Goal: Task Accomplishment & Management: Complete application form

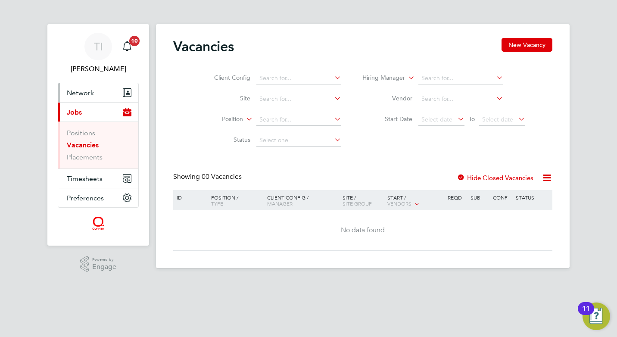
click at [102, 88] on button "Network" at bounding box center [98, 92] width 80 height 19
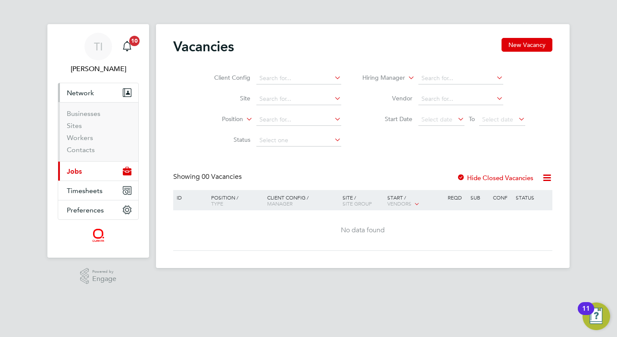
click at [97, 169] on button "Current page: Jobs" at bounding box center [98, 171] width 80 height 19
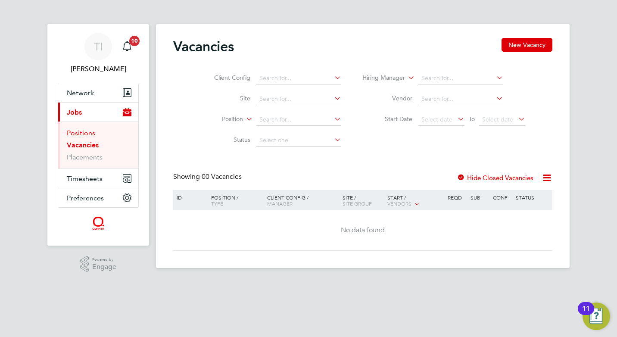
click at [91, 134] on link "Positions" at bounding box center [81, 133] width 28 height 8
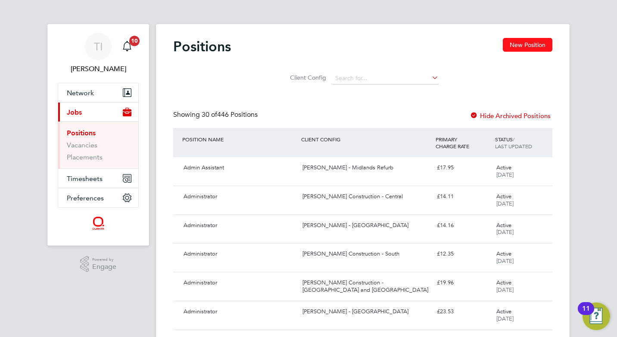
click at [536, 48] on button "New Position" at bounding box center [528, 45] width 50 height 14
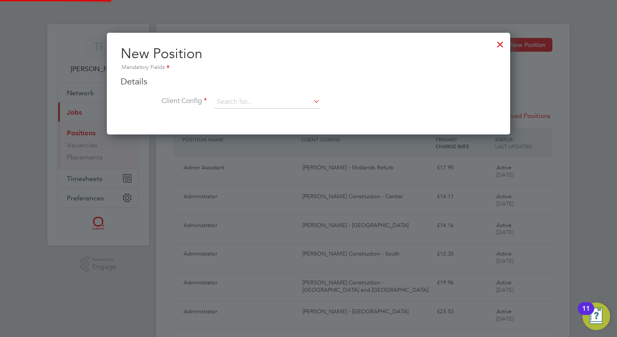
scroll to position [102, 404]
drag, startPoint x: 274, startPoint y: 103, endPoint x: 305, endPoint y: 101, distance: 31.1
click at [279, 102] on input at bounding box center [267, 102] width 106 height 13
click at [312, 100] on icon at bounding box center [312, 101] width 0 height 12
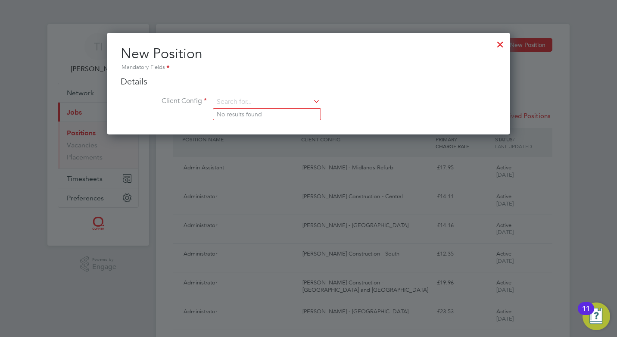
click at [500, 45] on div at bounding box center [501, 42] width 16 height 16
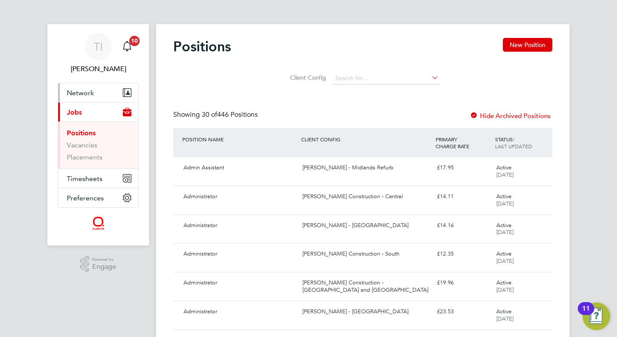
click at [111, 93] on button "Network" at bounding box center [98, 92] width 80 height 19
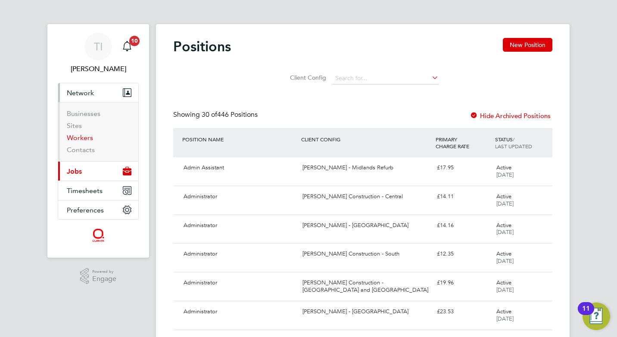
click at [83, 135] on link "Workers" at bounding box center [80, 138] width 26 height 8
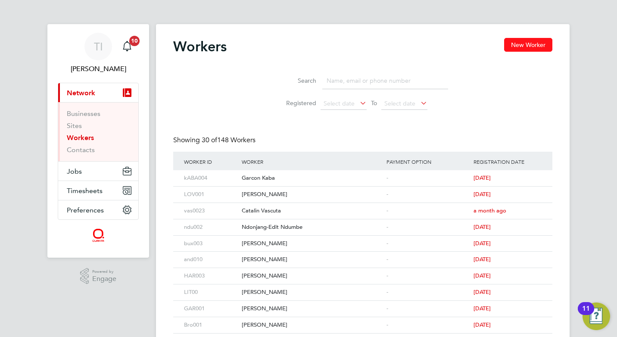
click at [527, 45] on button "New Worker" at bounding box center [528, 45] width 48 height 14
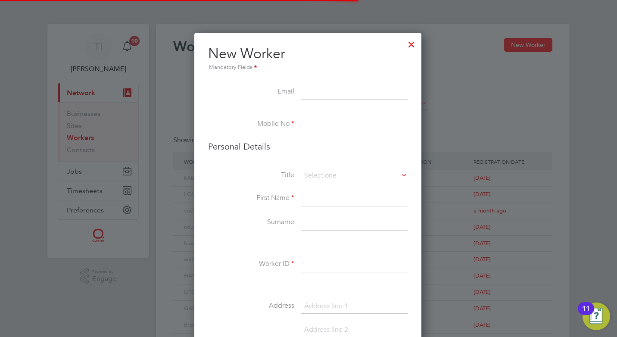
scroll to position [729, 228]
click at [332, 88] on input at bounding box center [354, 93] width 106 height 16
click at [324, 82] on li "New Worker Mandatory Fields" at bounding box center [308, 65] width 200 height 40
click at [330, 88] on input at bounding box center [354, 93] width 106 height 16
drag, startPoint x: 297, startPoint y: 86, endPoint x: 306, endPoint y: 91, distance: 10.8
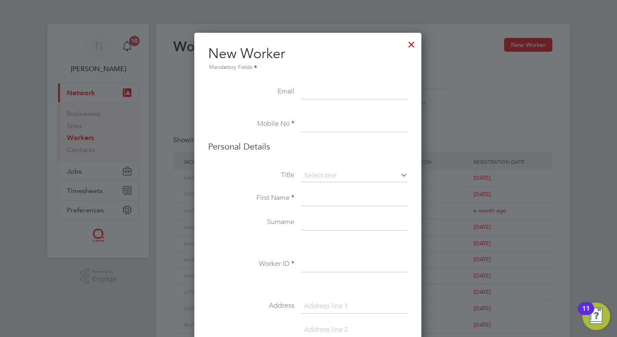
click at [309, 88] on input at bounding box center [354, 93] width 106 height 16
paste input "kevinoneillko1990@gmail.com"
type input "kevinoneillko1990@gmail.com"
click at [341, 67] on div "Mandatory Fields" at bounding box center [308, 67] width 200 height 9
click at [323, 125] on input at bounding box center [354, 125] width 106 height 16
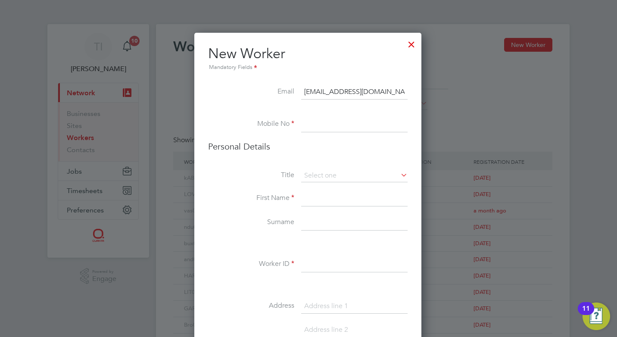
click at [302, 58] on h2 "New Worker Mandatory Fields" at bounding box center [308, 59] width 200 height 28
click at [326, 123] on input at bounding box center [354, 125] width 106 height 16
type input "07793650846"
click at [312, 66] on div "Mandatory Fields" at bounding box center [308, 67] width 200 height 9
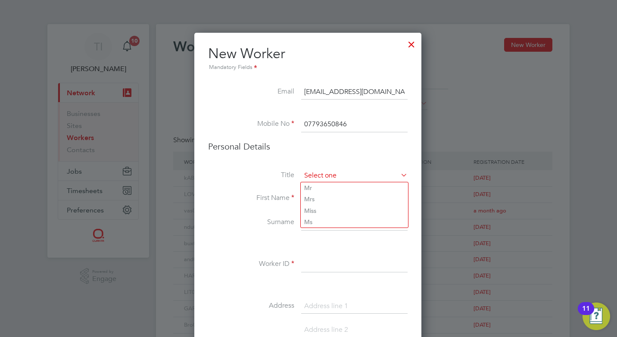
click at [335, 172] on input at bounding box center [354, 175] width 106 height 13
click at [337, 191] on li "Mr" at bounding box center [354, 187] width 107 height 11
type input "Mr"
click at [320, 193] on input at bounding box center [354, 199] width 106 height 16
click at [320, 193] on input "Kev" at bounding box center [354, 199] width 106 height 16
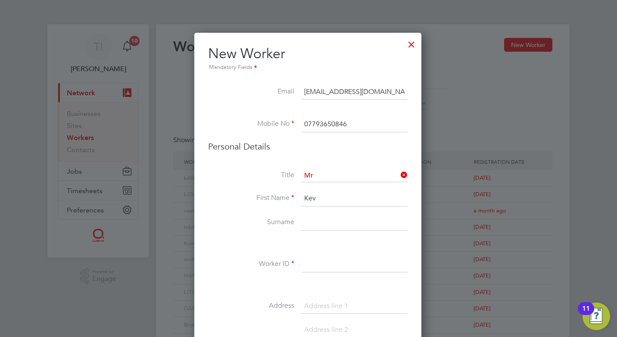
type input "Kev"
click at [304, 224] on input at bounding box center [354, 223] width 106 height 16
type input "Anderson"
click at [346, 160] on li "Personal Details" at bounding box center [308, 155] width 200 height 28
click at [332, 205] on input "Kev" at bounding box center [354, 199] width 106 height 16
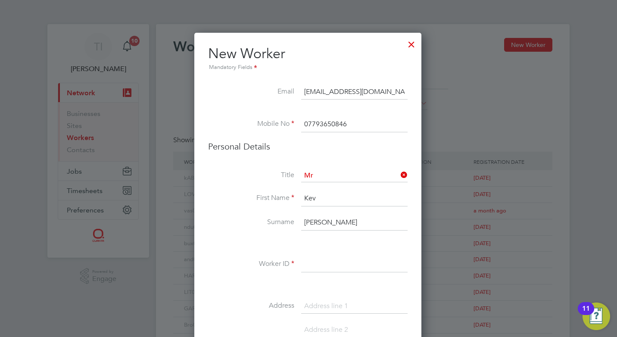
type input "Kevin"
click at [334, 262] on input at bounding box center [354, 265] width 106 height 16
click at [307, 266] on input at bounding box center [354, 265] width 106 height 16
click at [377, 139] on li "Mobile No 07793650846" at bounding box center [308, 129] width 200 height 24
click at [319, 260] on input at bounding box center [354, 265] width 106 height 16
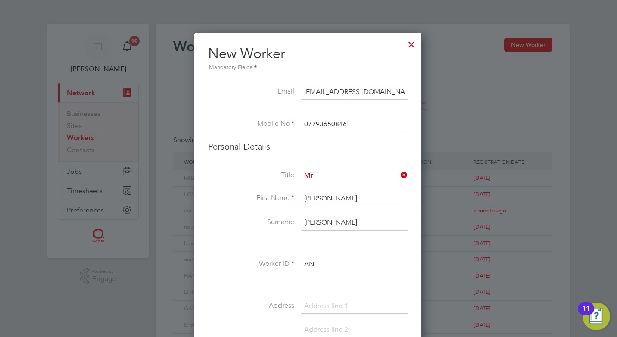
click at [344, 254] on div "Title Mr First Name Kevin Surname Anderson Worker ID AN Address Post code Date …" at bounding box center [308, 325] width 200 height 313
click at [351, 261] on input "AN" at bounding box center [354, 265] width 106 height 16
type input "AND006"
click at [338, 301] on input at bounding box center [354, 307] width 106 height 16
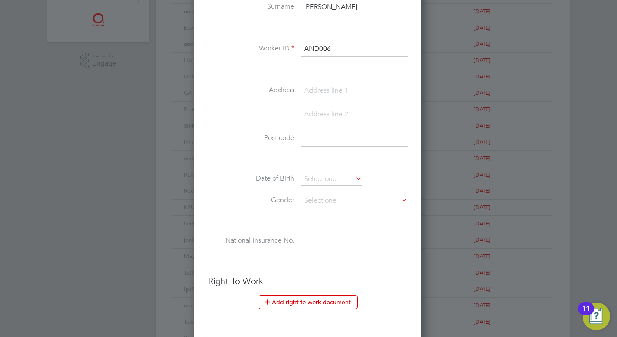
scroll to position [172, 0]
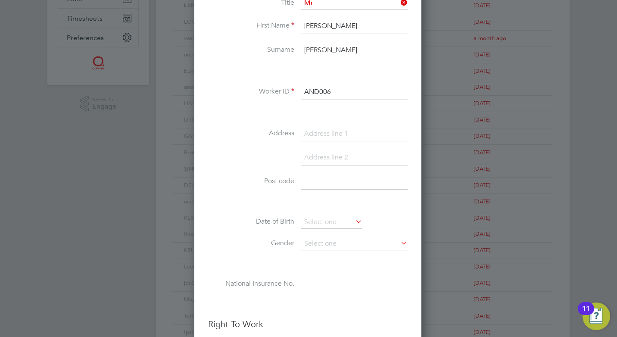
click at [326, 131] on input at bounding box center [354, 134] width 106 height 16
paste input "16"
paste input "Backmuir Road"
drag, startPoint x: 333, startPoint y: 136, endPoint x: 311, endPoint y: 169, distance: 40.4
click at [310, 170] on li at bounding box center [308, 162] width 200 height 24
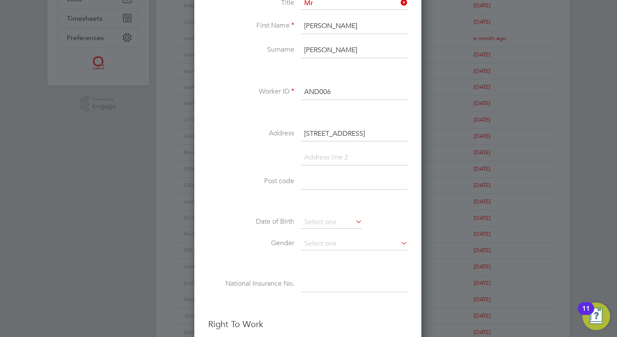
click at [371, 132] on input "16 Backmuir Road" at bounding box center [354, 134] width 106 height 16
type input "16 Backmuir Road"
drag, startPoint x: 373, startPoint y: 134, endPoint x: 327, endPoint y: 154, distance: 50.2
click at [327, 154] on input at bounding box center [354, 158] width 106 height 16
paste input "Hamilton"
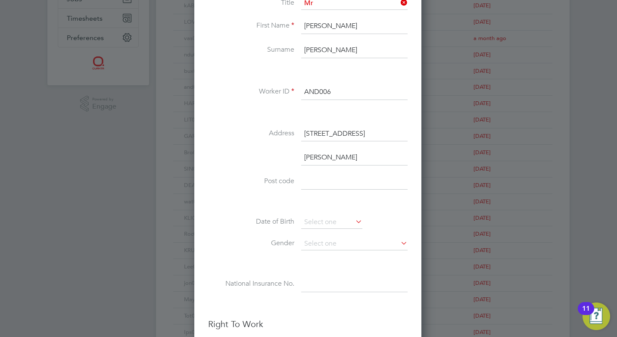
scroll to position [753, 228]
type input "Hamilton"
click at [316, 173] on li "Hamilton" at bounding box center [308, 162] width 200 height 24
paste input "lanarkshire"
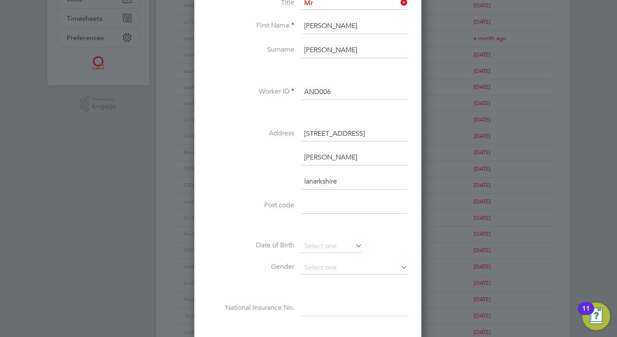
type input "lanarkshire"
click at [316, 205] on input at bounding box center [354, 206] width 106 height 16
paste input "ML3 0LS"
type input "ML3 0LS"
click at [339, 248] on input at bounding box center [331, 246] width 61 height 13
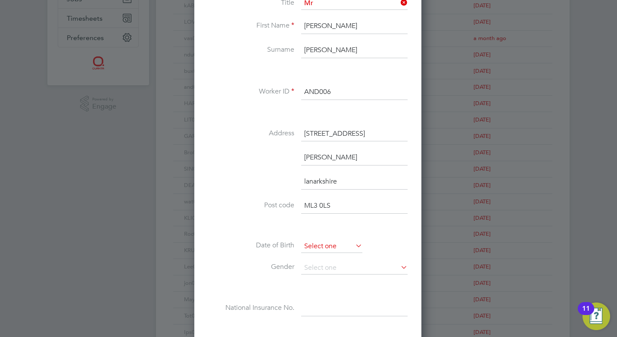
scroll to position [336, 0]
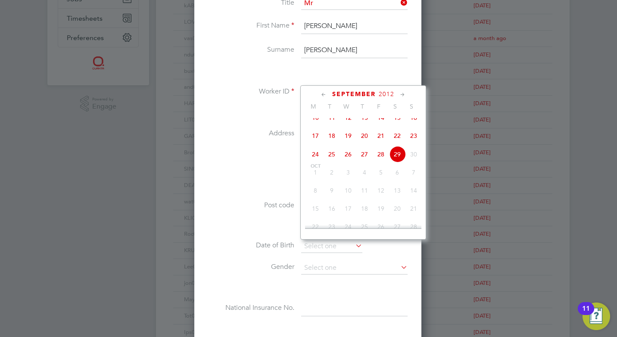
click at [385, 93] on span "2012" at bounding box center [387, 94] width 16 height 7
click at [359, 94] on span "September" at bounding box center [354, 94] width 44 height 7
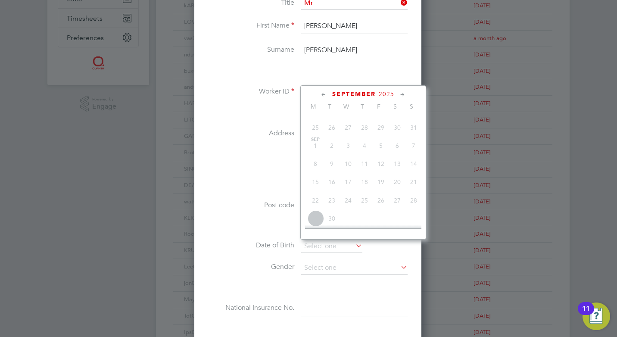
click at [366, 88] on div "September 2025 M T W T F S S Jun 1 2 3 4 5 6 7 8 9 10 11 12 13 14 15 16 17 18 1…" at bounding box center [363, 162] width 126 height 154
click at [368, 94] on span "September" at bounding box center [354, 94] width 44 height 7
click at [384, 93] on span "2025" at bounding box center [387, 94] width 16 height 7
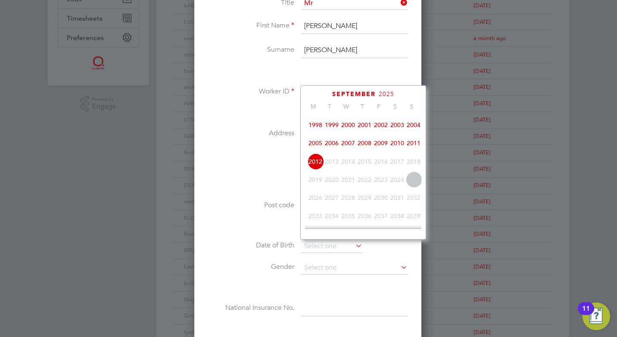
scroll to position [242, 0]
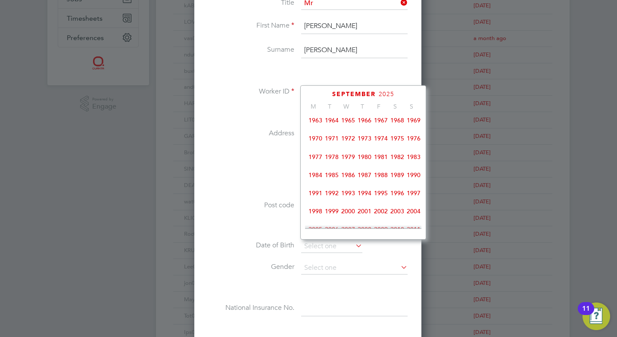
click at [414, 180] on span "1990" at bounding box center [414, 175] width 16 height 16
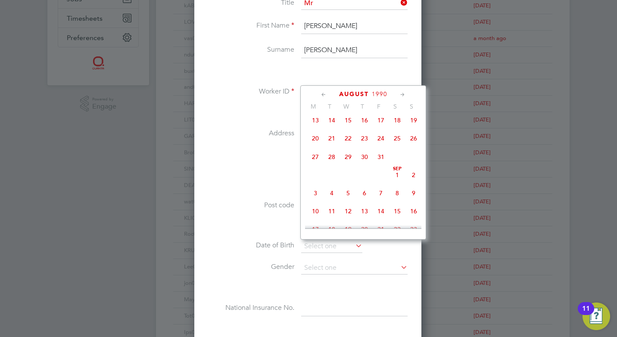
click at [401, 95] on icon at bounding box center [403, 94] width 8 height 9
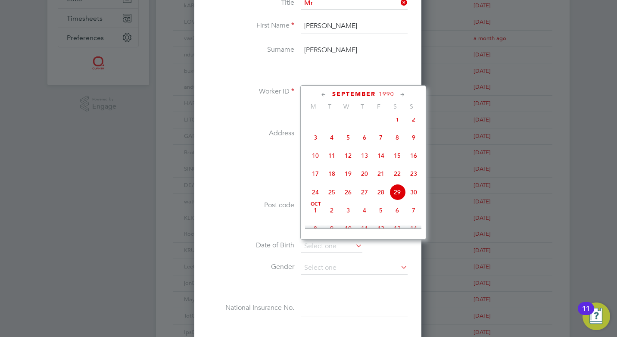
click at [401, 95] on icon at bounding box center [403, 94] width 8 height 9
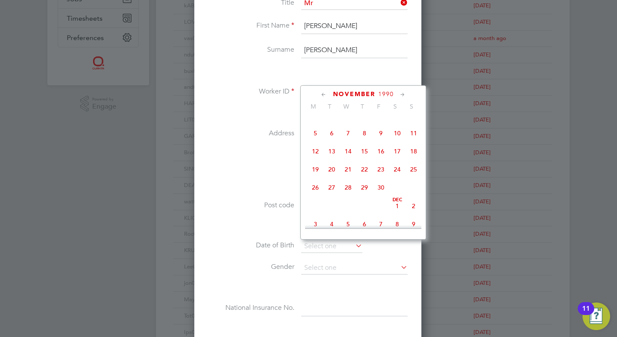
click at [401, 95] on icon at bounding box center [403, 94] width 8 height 9
click at [314, 194] on span "24" at bounding box center [315, 185] width 16 height 16
type input "24 Dec 1990"
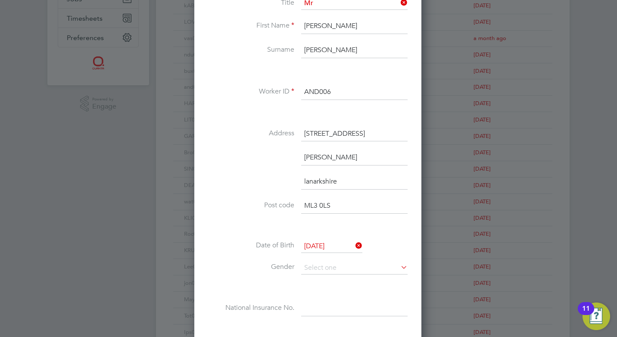
scroll to position [216, 0]
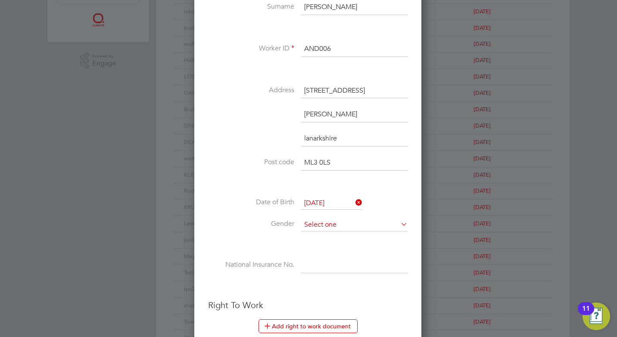
click at [338, 227] on input at bounding box center [354, 225] width 106 height 13
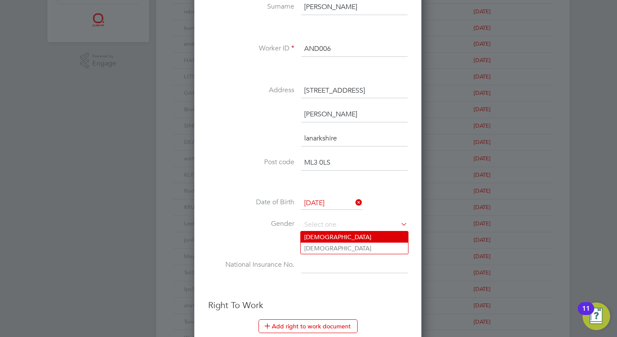
click at [336, 238] on li "Male" at bounding box center [354, 237] width 107 height 11
type input "Male"
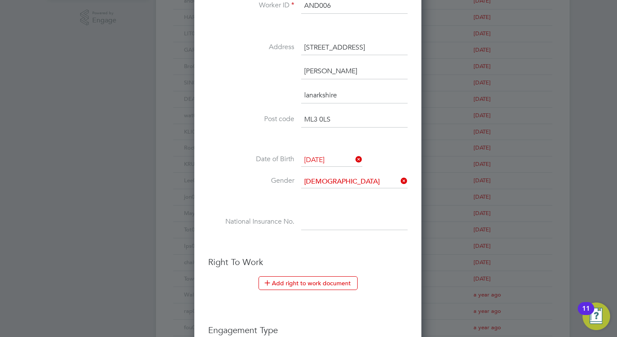
scroll to position [302, 0]
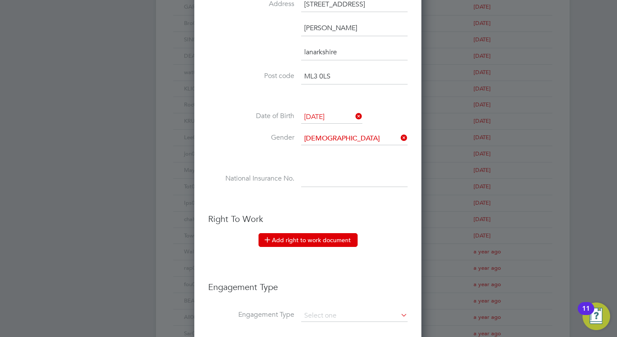
click at [324, 242] on button "Add right to work document" at bounding box center [308, 240] width 99 height 14
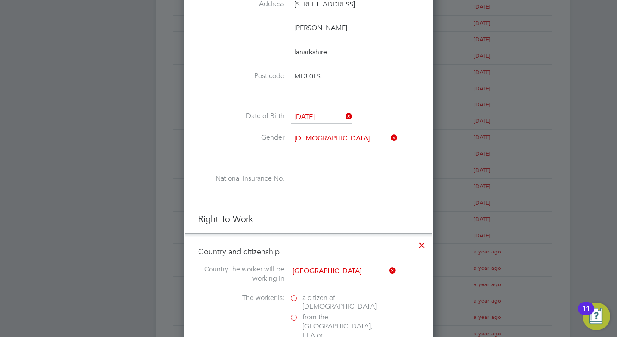
scroll to position [431, 0]
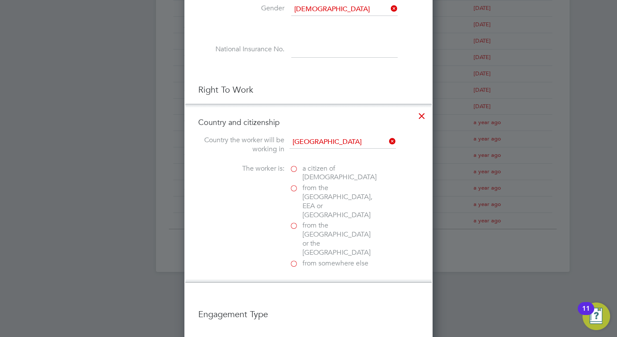
click at [300, 172] on label "a citizen of United Kingdom" at bounding box center [333, 173] width 86 height 18
click at [0, 0] on input "a citizen of United Kingdom" at bounding box center [0, 0] width 0 height 0
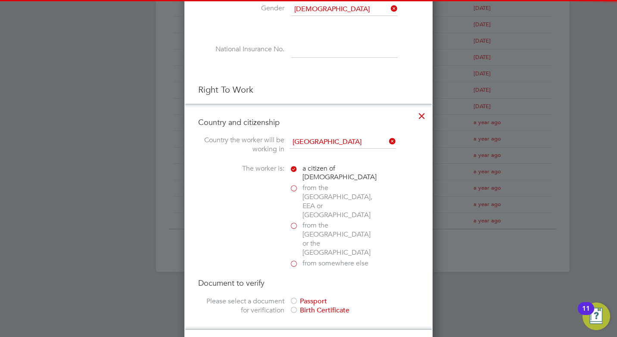
scroll to position [474, 0]
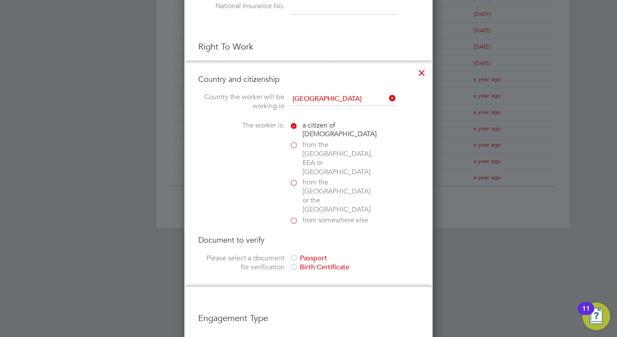
click at [297, 254] on div at bounding box center [294, 258] width 9 height 9
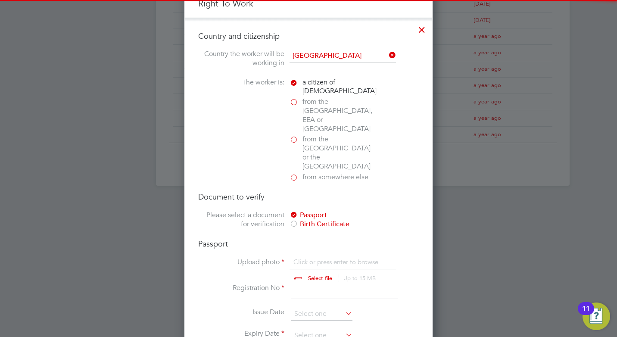
scroll to position [560, 0]
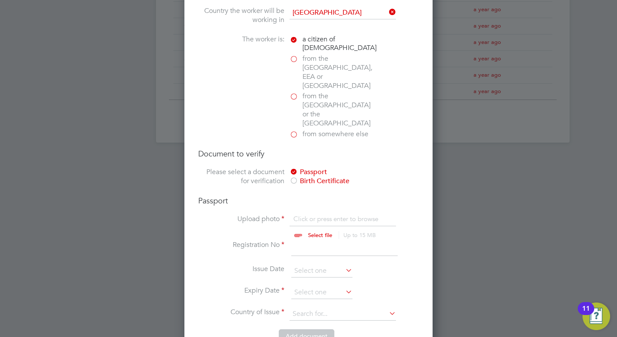
click at [305, 215] on input "file" at bounding box center [328, 228] width 135 height 26
type input "C:\fakepath\Kevin Anderson Passport.jpg"
click at [300, 215] on input "file" at bounding box center [328, 228] width 135 height 26
click at [300, 241] on input at bounding box center [344, 249] width 106 height 16
type input "139799897"
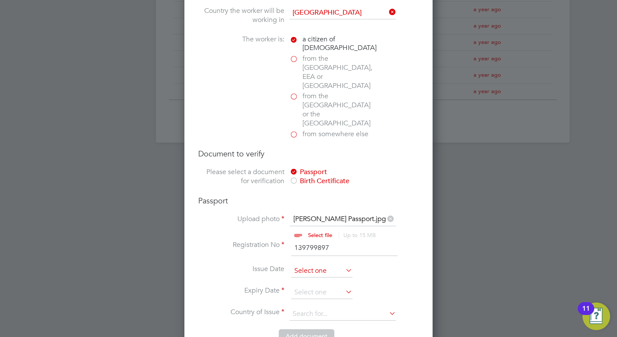
click at [313, 265] on input at bounding box center [321, 271] width 61 height 13
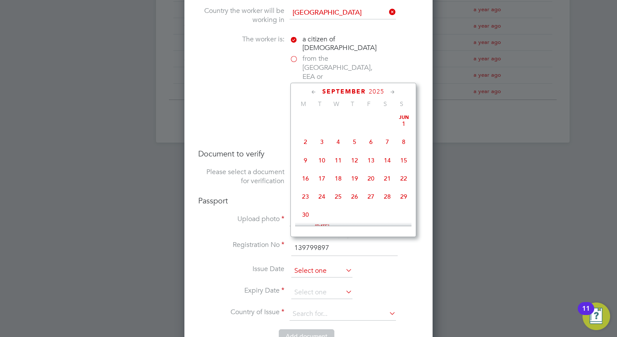
scroll to position [336, 0]
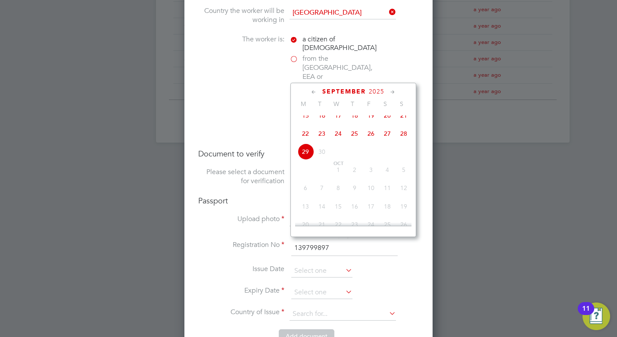
click at [350, 90] on span "September" at bounding box center [344, 91] width 44 height 7
click at [373, 89] on span "2025" at bounding box center [377, 91] width 16 height 7
click at [385, 156] on span "2023" at bounding box center [387, 150] width 16 height 16
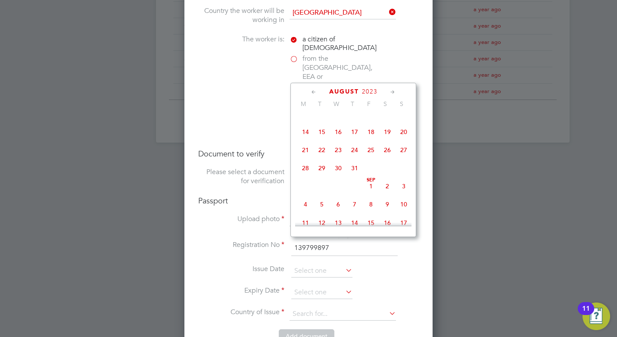
click at [391, 90] on icon at bounding box center [393, 92] width 8 height 9
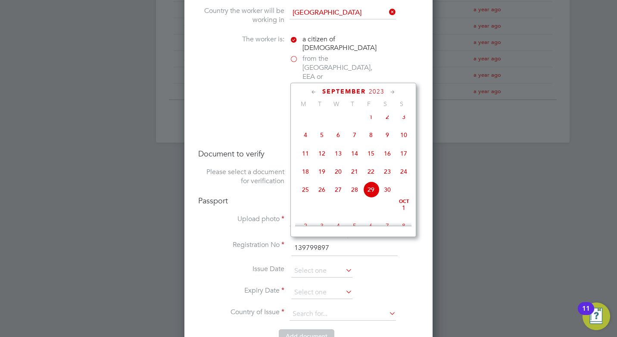
click at [312, 90] on icon at bounding box center [314, 92] width 8 height 9
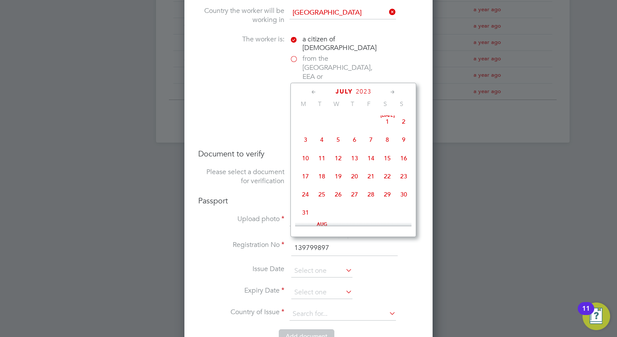
click at [302, 213] on span "31" at bounding box center [305, 212] width 16 height 16
type input "31 Jul 2023"
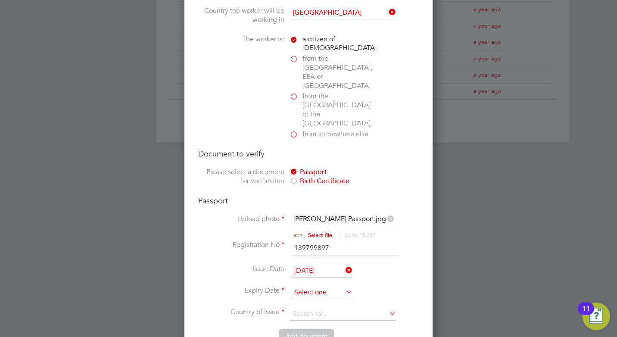
click at [330, 286] on input at bounding box center [321, 292] width 61 height 13
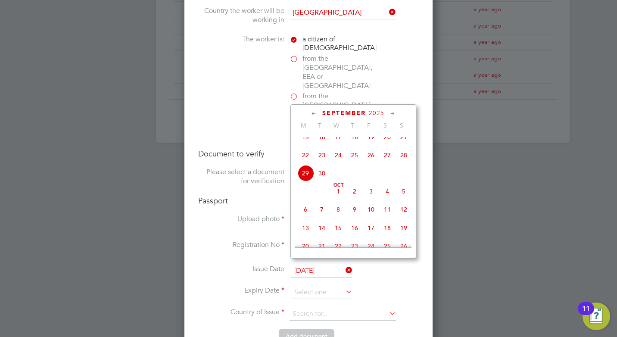
click at [392, 111] on icon at bounding box center [393, 113] width 8 height 9
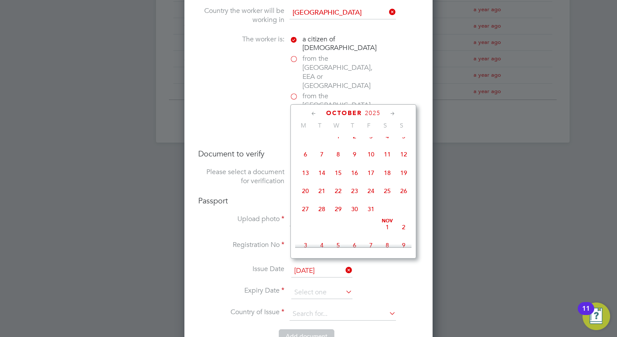
click at [374, 112] on span "2025" at bounding box center [373, 113] width 16 height 7
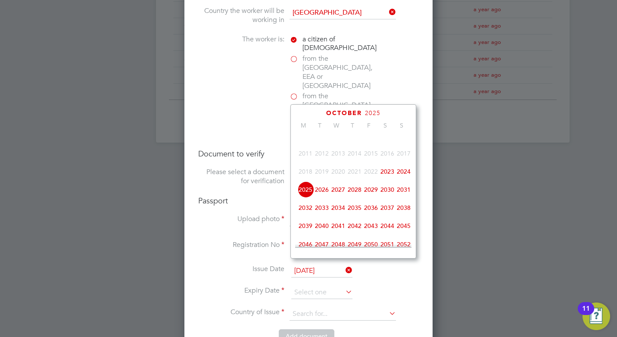
click at [324, 214] on span "2033" at bounding box center [322, 208] width 16 height 16
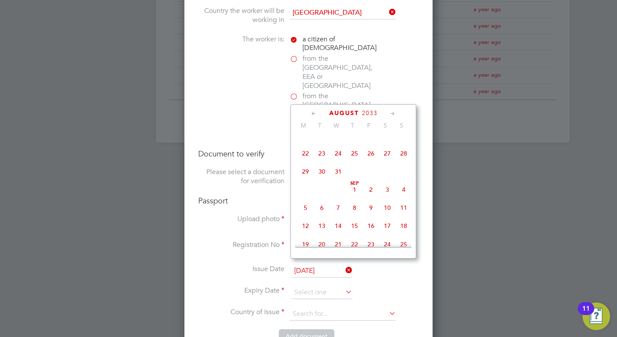
click at [314, 110] on icon at bounding box center [314, 113] width 8 height 9
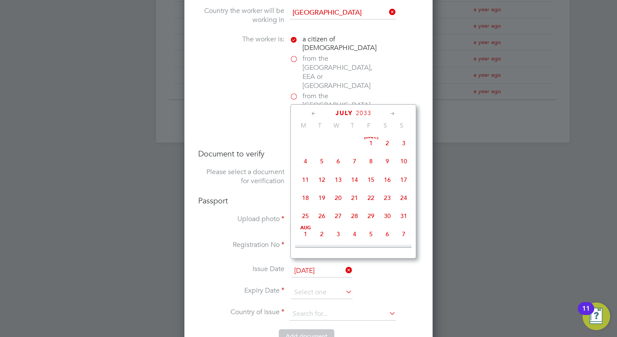
click at [404, 214] on span "31" at bounding box center [404, 216] width 16 height 16
type input "31 Jul 2033"
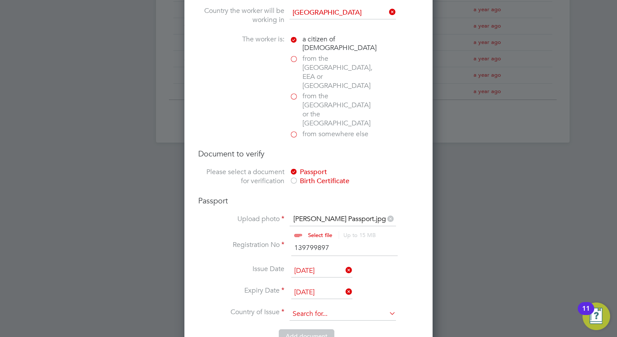
click at [341, 308] on input at bounding box center [343, 314] width 106 height 13
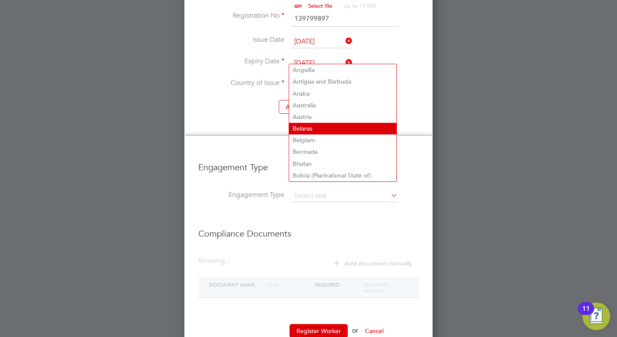
scroll to position [704, 0]
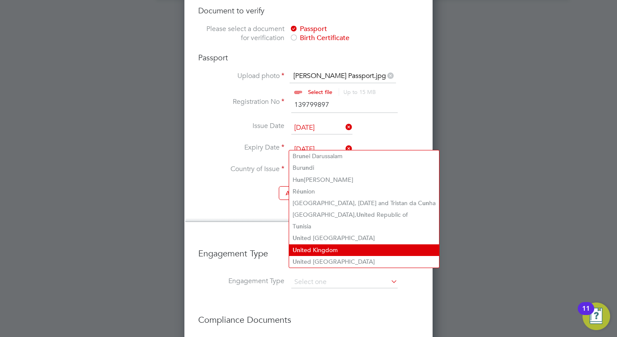
click at [340, 247] on li "Un ited Kingdom" at bounding box center [364, 250] width 150 height 12
type input "United Kingdom"
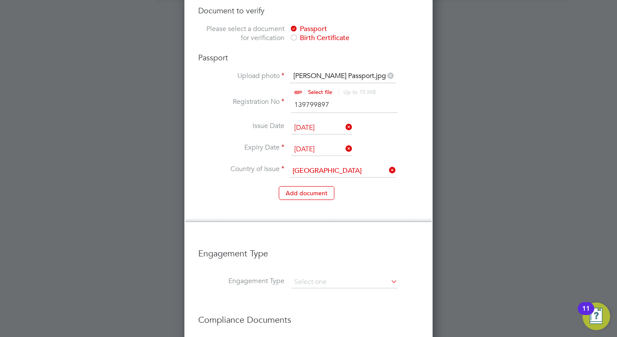
scroll to position [747, 0]
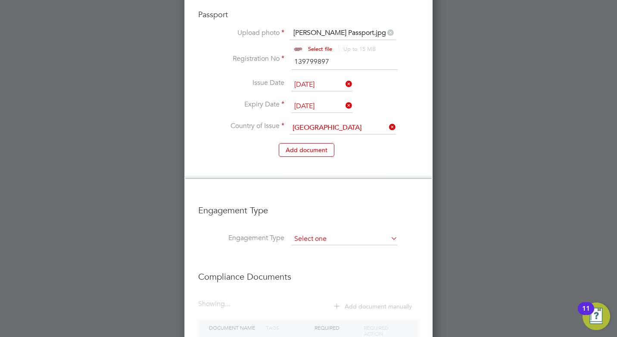
click at [360, 233] on input at bounding box center [344, 239] width 106 height 12
click at [581, 203] on div at bounding box center [308, 168] width 617 height 337
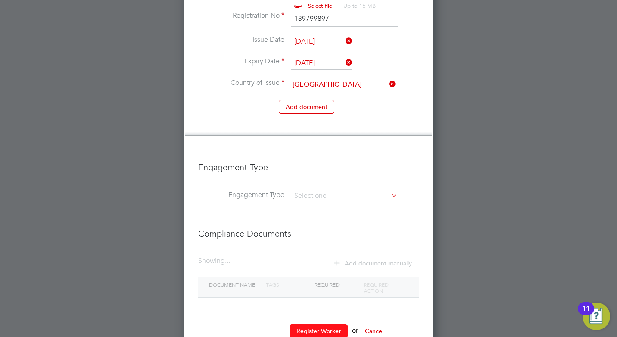
click at [303, 324] on button "Register Worker" at bounding box center [319, 331] width 58 height 14
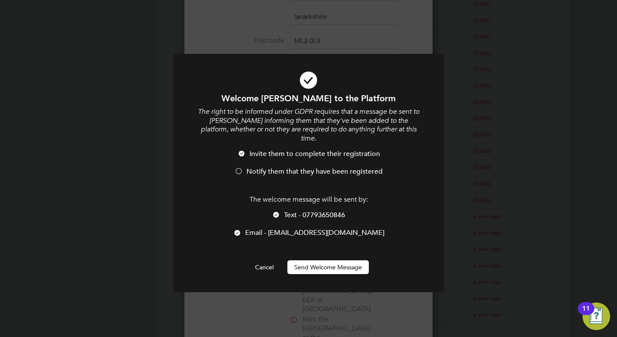
click at [242, 229] on div at bounding box center [237, 233] width 9 height 9
click at [238, 168] on div at bounding box center [239, 172] width 9 height 9
click at [355, 260] on button "Send Welcome Message" at bounding box center [328, 267] width 81 height 14
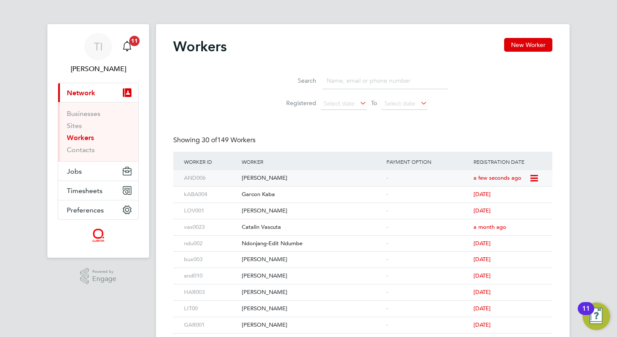
click at [307, 177] on div "Kevin Anderson" at bounding box center [312, 178] width 145 height 16
